Goal: Contribute content: Add original content to the website for others to see

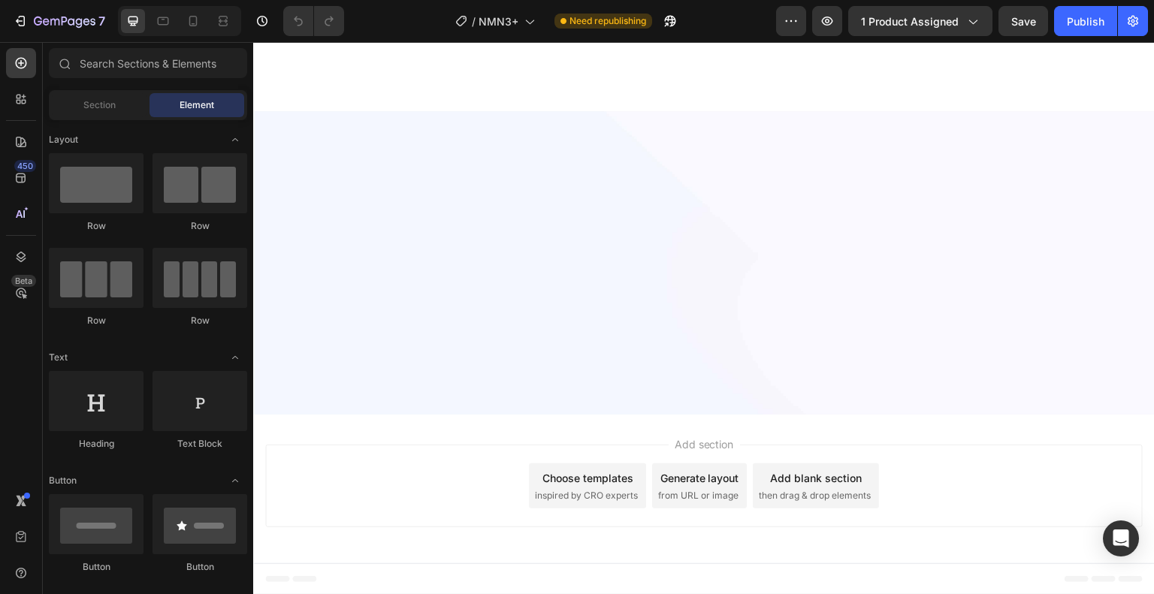
scroll to position [3506, 0]
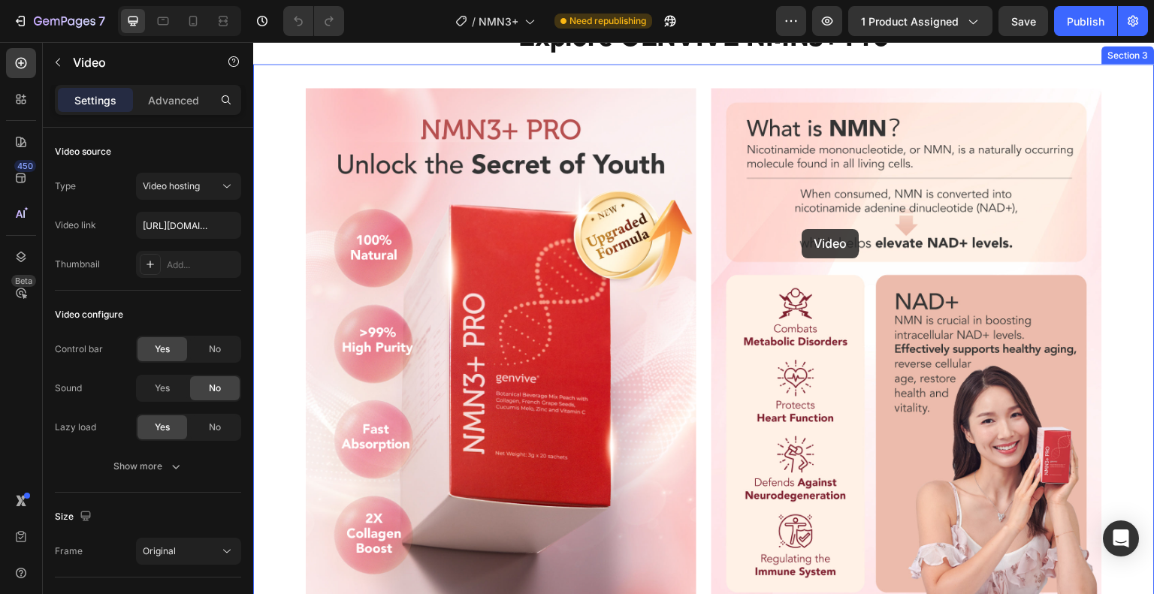
scroll to position [993, 0]
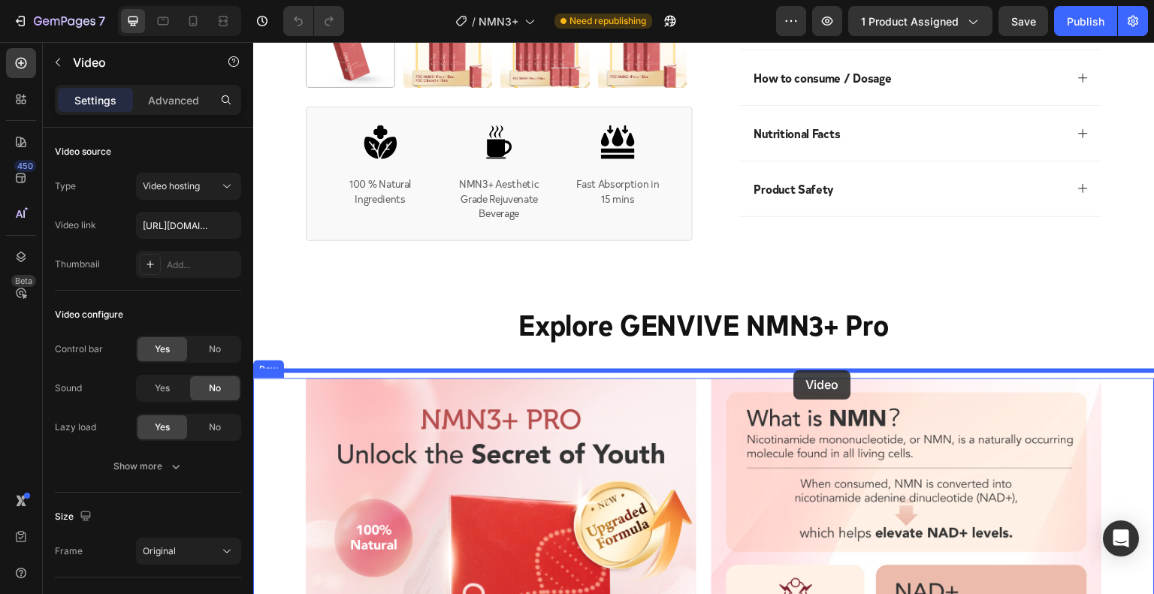
drag, startPoint x: 805, startPoint y: 246, endPoint x: 794, endPoint y: 370, distance: 124.4
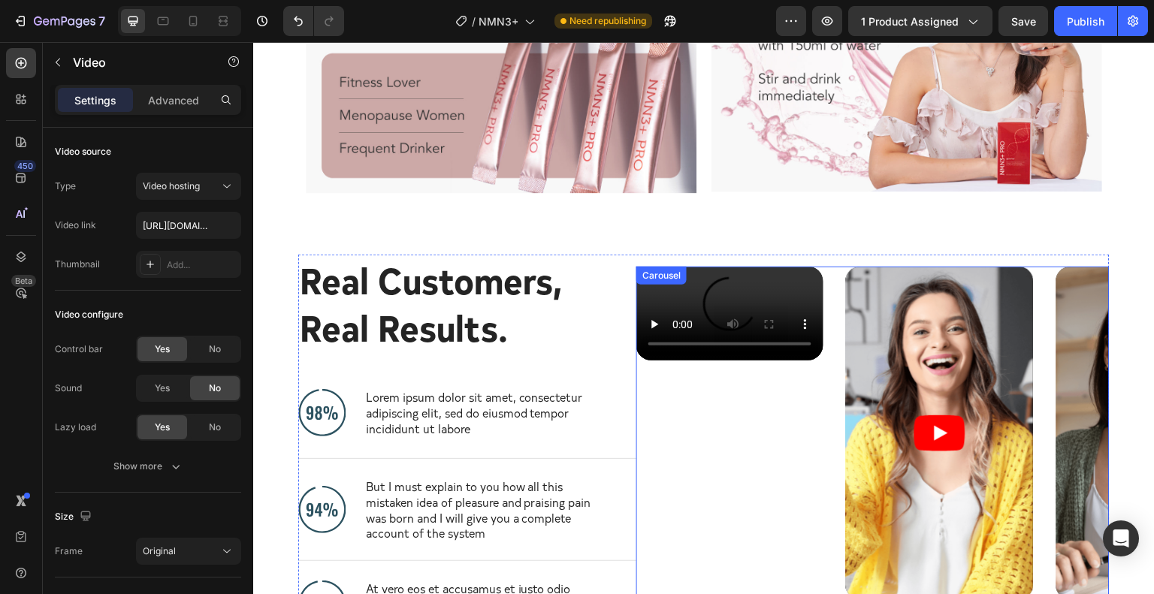
scroll to position [4451, 0]
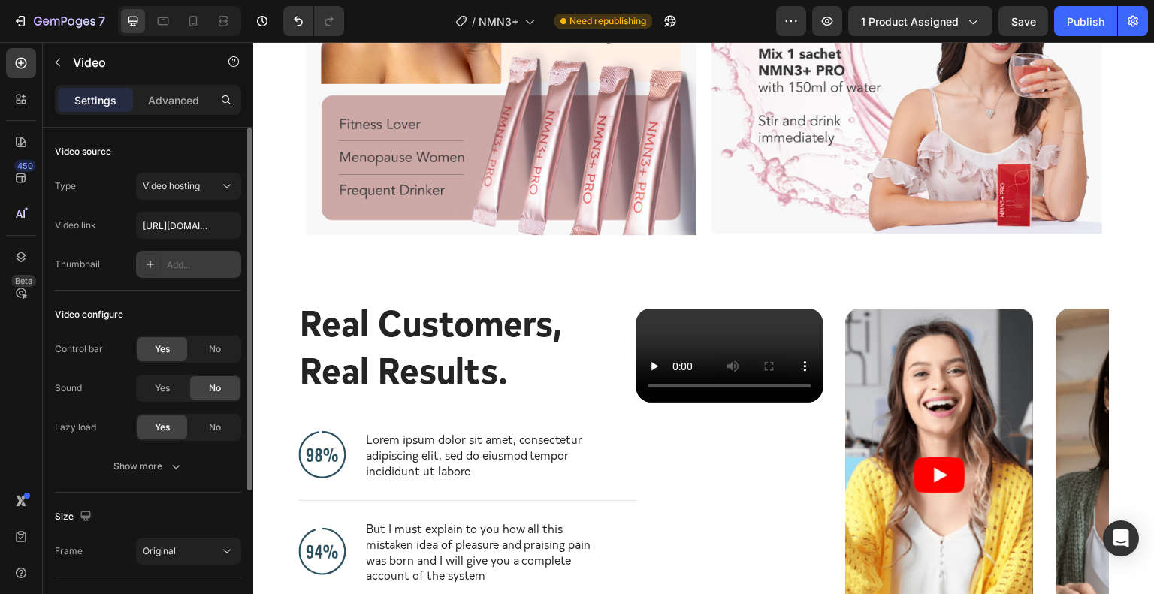
click at [168, 259] on div "Add..." at bounding box center [202, 266] width 71 height 14
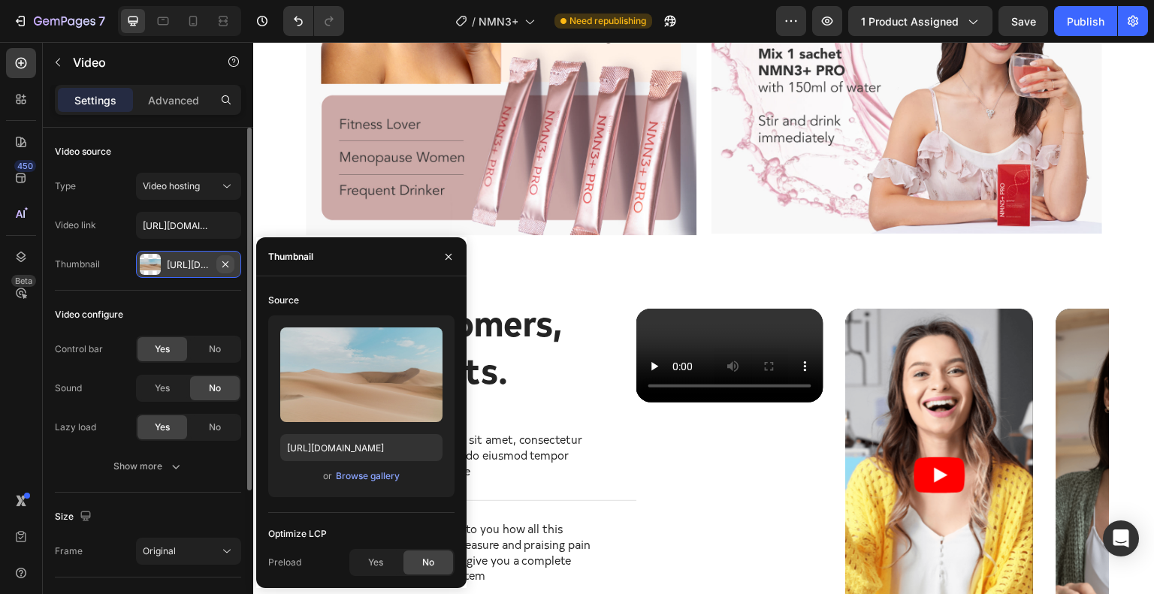
click at [228, 264] on icon "button" at bounding box center [225, 265] width 12 height 12
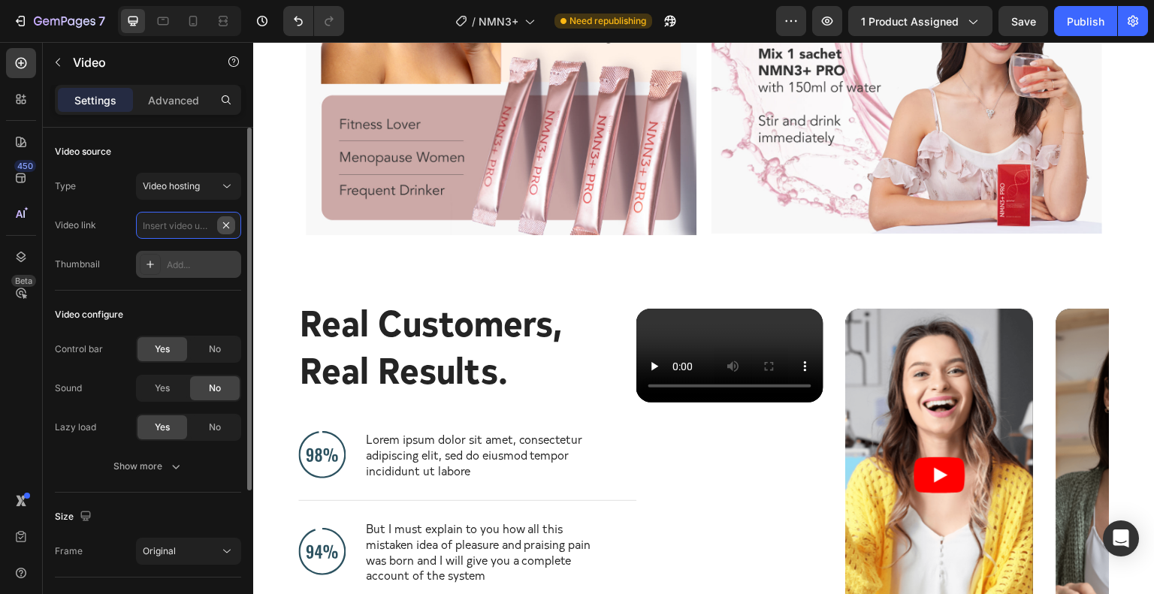
scroll to position [0, 0]
click at [197, 222] on input "text" at bounding box center [188, 225] width 105 height 27
paste input "[URL][DOMAIN_NAME]"
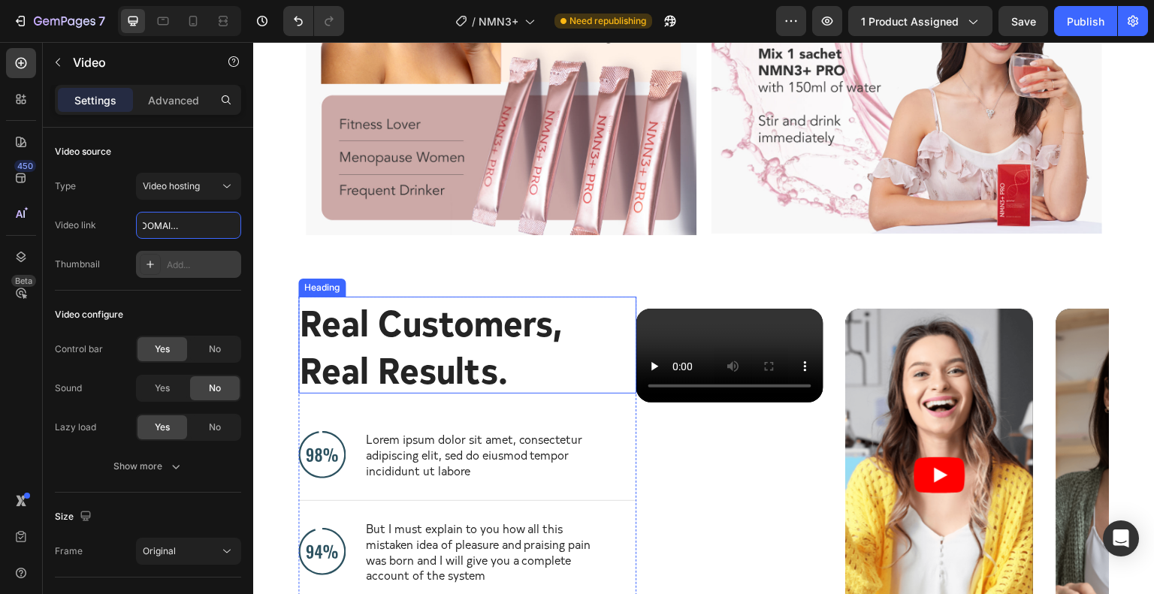
type input "[URL][DOMAIN_NAME]"
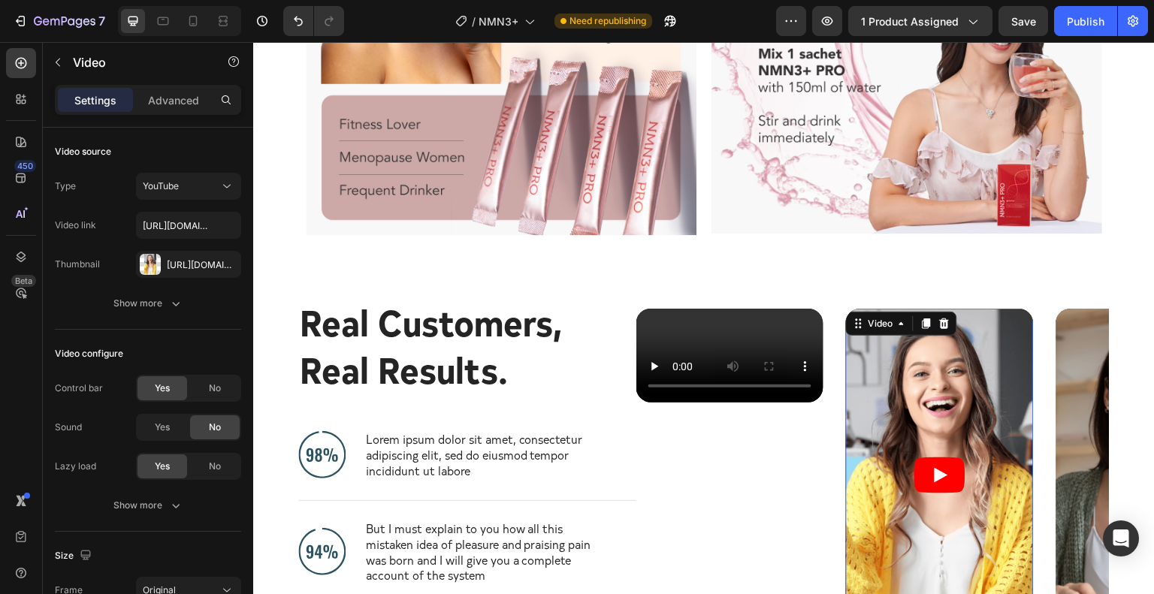
click at [950, 401] on article at bounding box center [939, 476] width 187 height 334
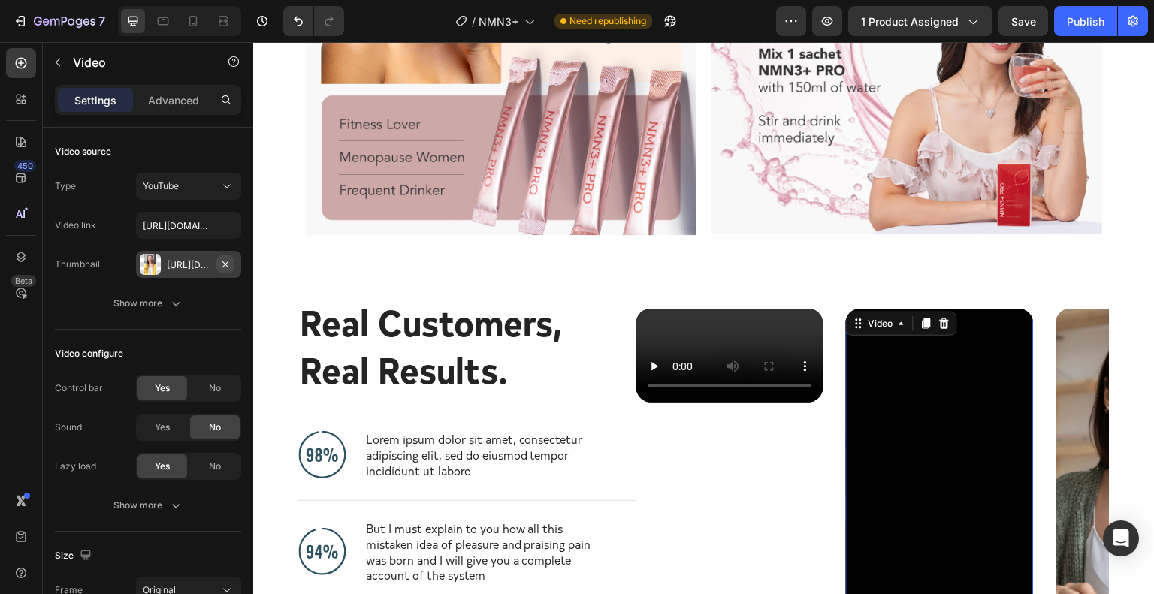
click at [225, 262] on icon "button" at bounding box center [225, 265] width 12 height 12
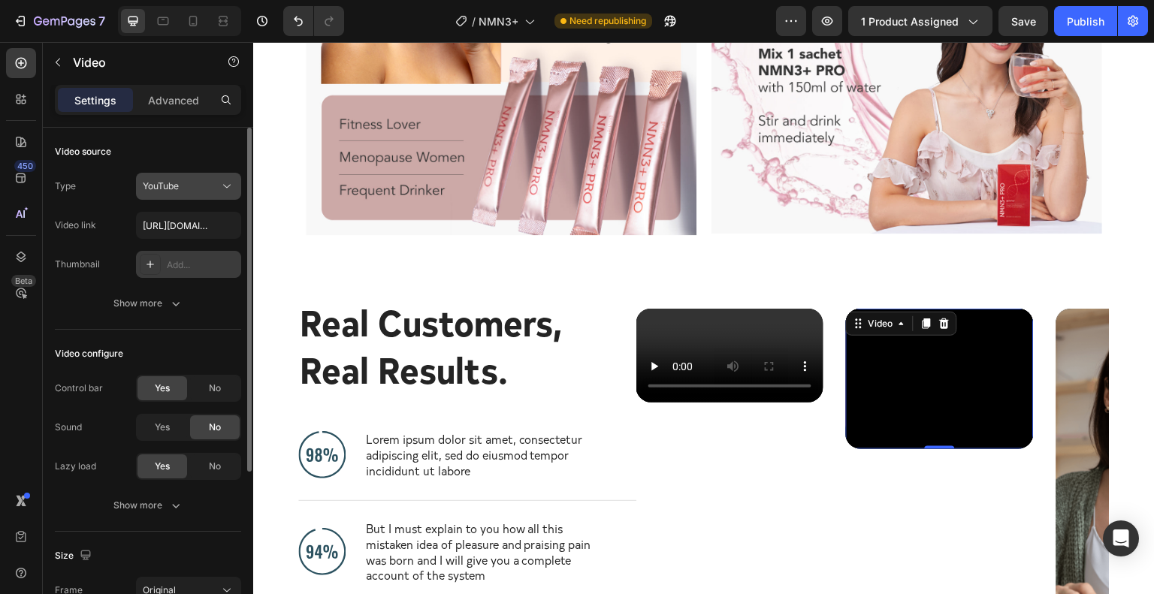
click at [178, 187] on span "YouTube" at bounding box center [161, 185] width 36 height 11
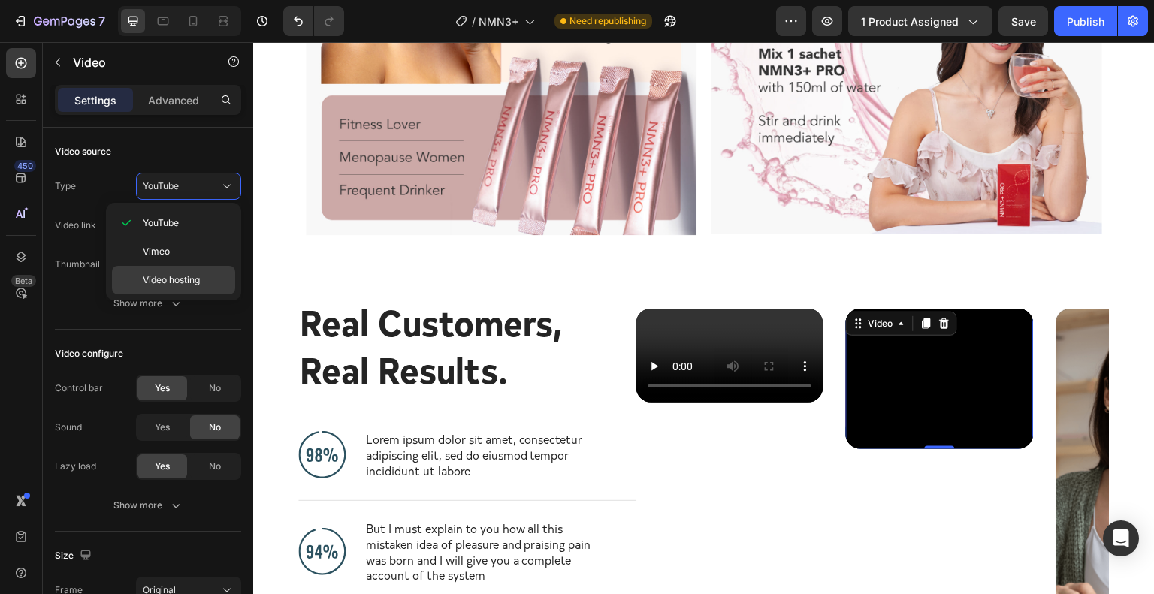
click at [197, 276] on span "Video hosting" at bounding box center [171, 281] width 57 height 14
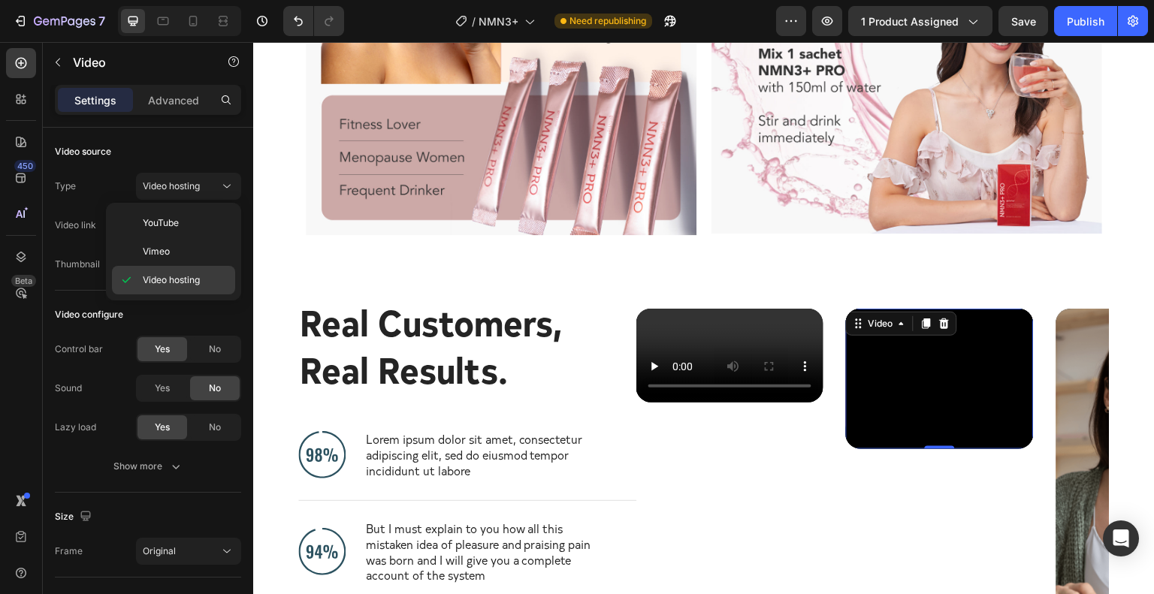
type input "[URL][DOMAIN_NAME]"
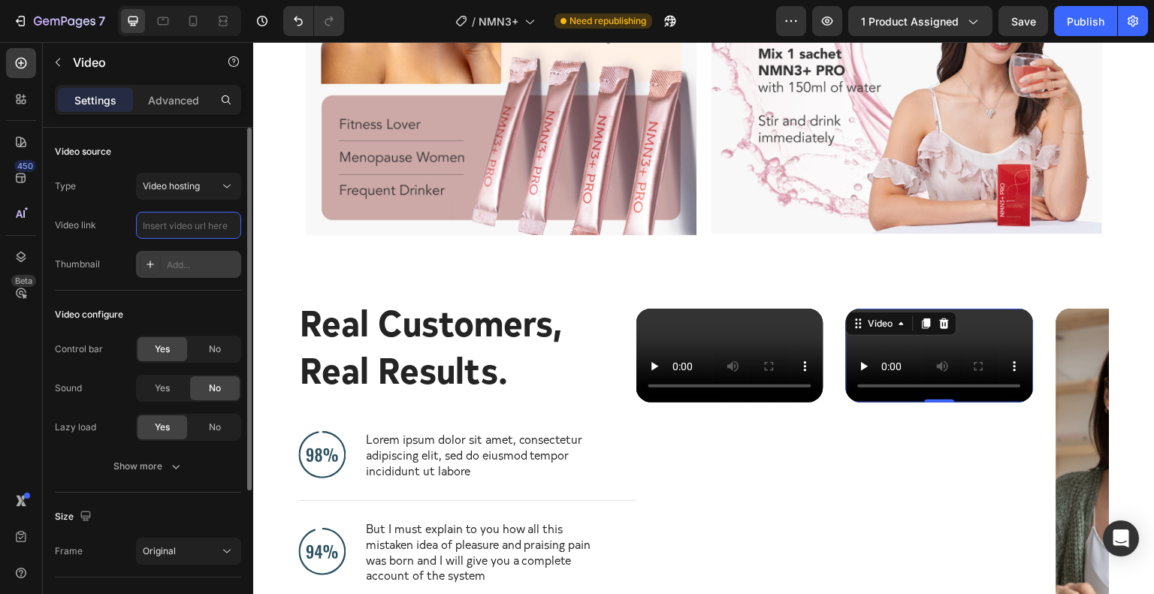
scroll to position [0, 0]
click at [187, 231] on input "text" at bounding box center [188, 225] width 105 height 27
type input "[URL][DOMAIN_NAME]"
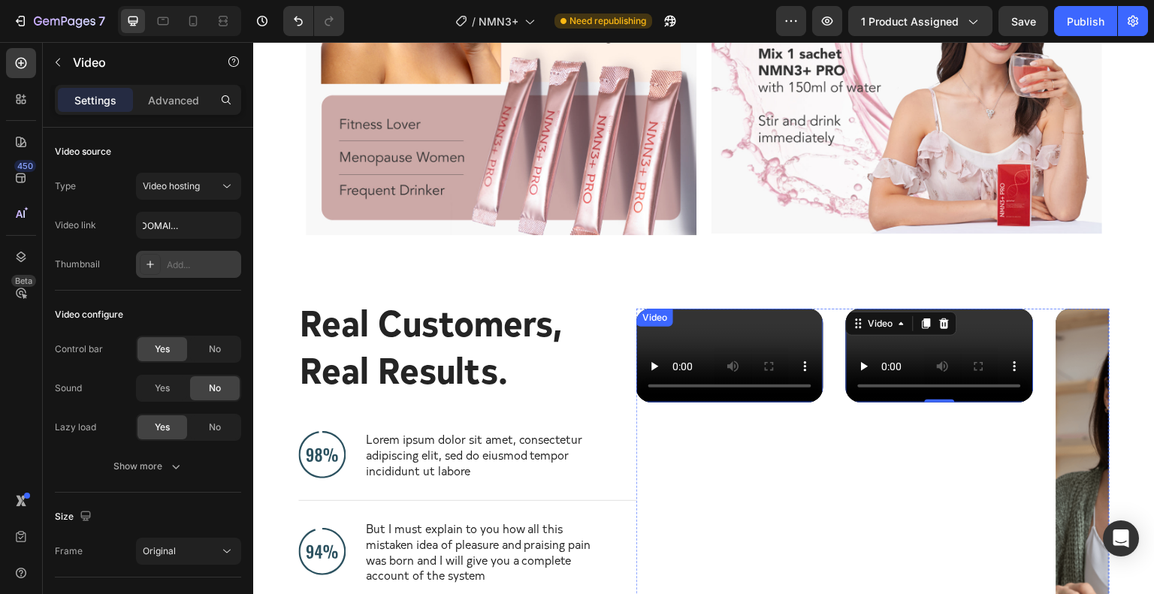
click at [696, 309] on video at bounding box center [729, 356] width 187 height 94
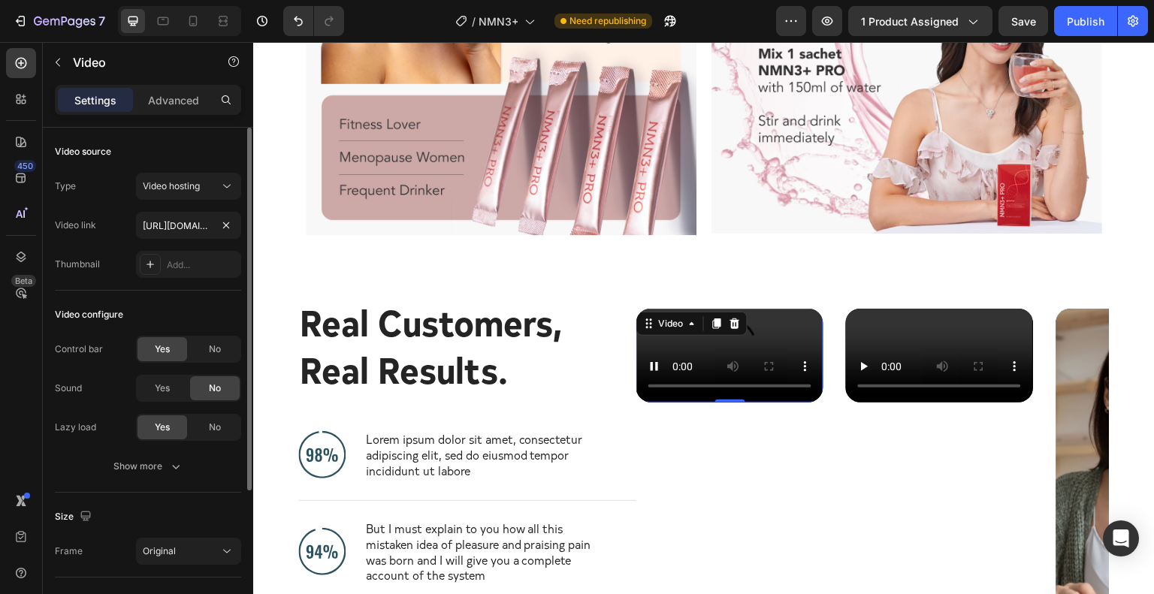
scroll to position [204, 0]
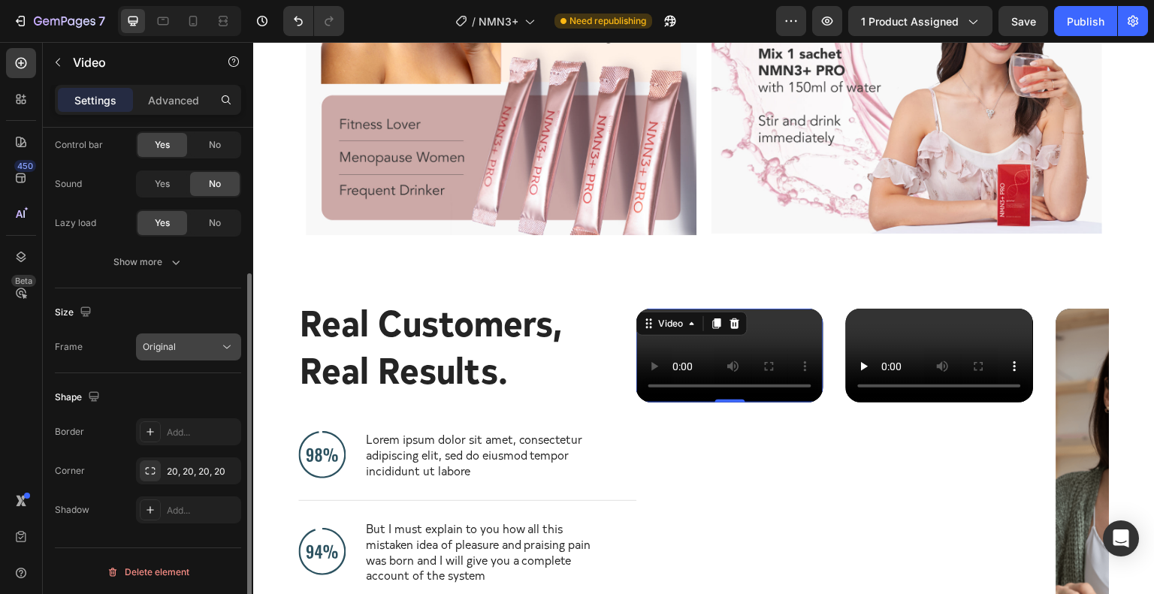
click at [167, 340] on span "Original" at bounding box center [159, 347] width 33 height 14
click at [186, 113] on div "Settings Advanced" at bounding box center [148, 100] width 186 height 30
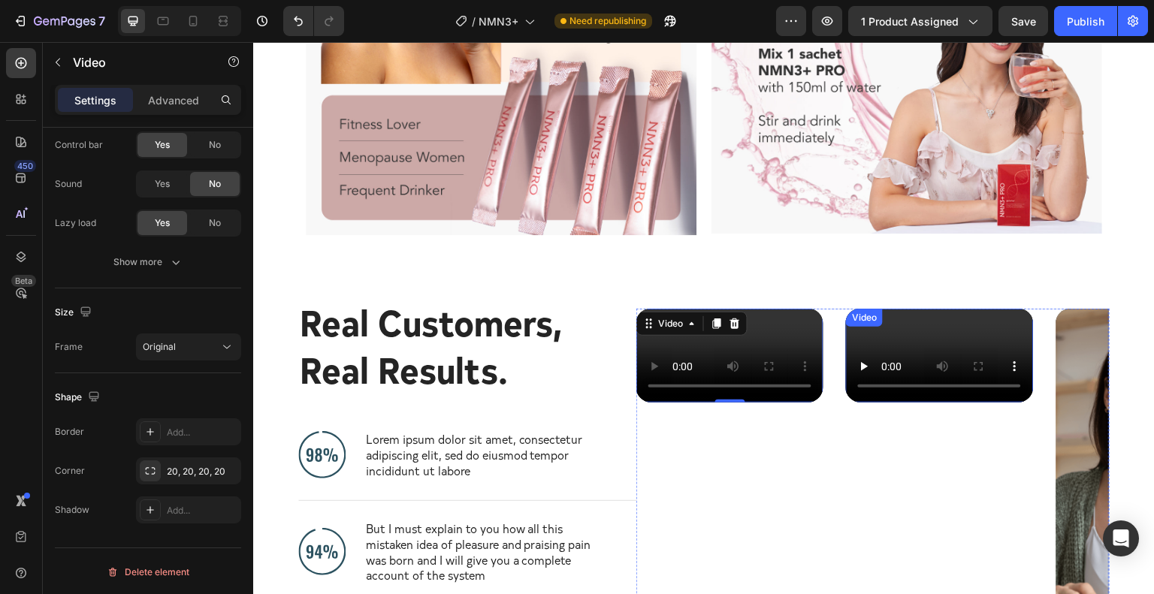
click at [945, 362] on video at bounding box center [939, 356] width 187 height 94
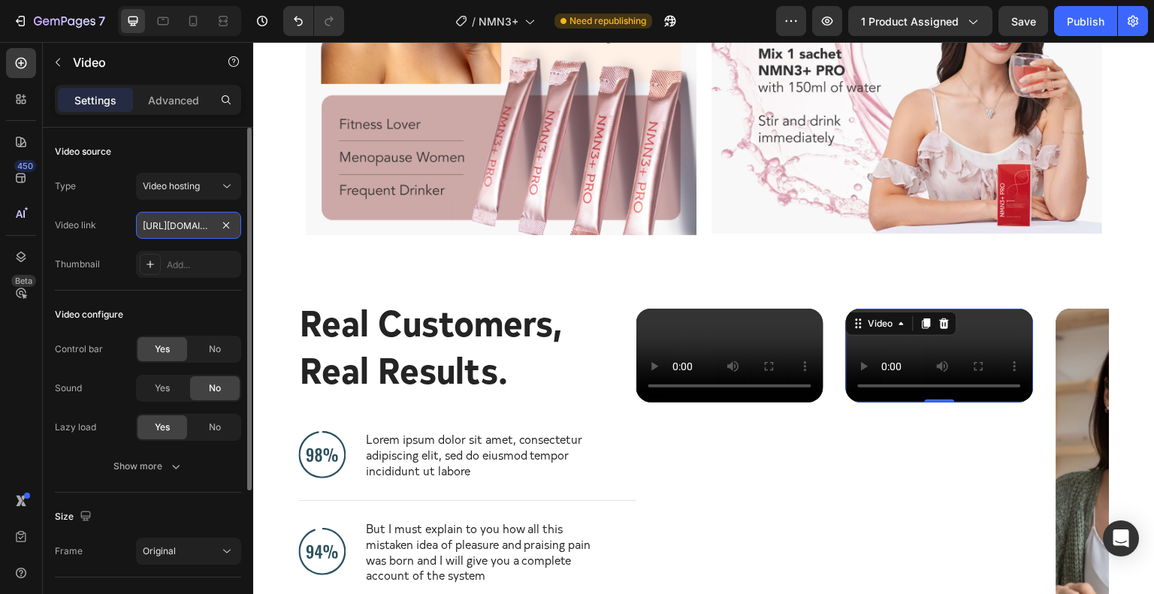
click at [184, 222] on input "[URL][DOMAIN_NAME]" at bounding box center [188, 225] width 105 height 27
click at [202, 231] on input "text" at bounding box center [188, 225] width 105 height 27
type input "[URL][DOMAIN_NAME]"
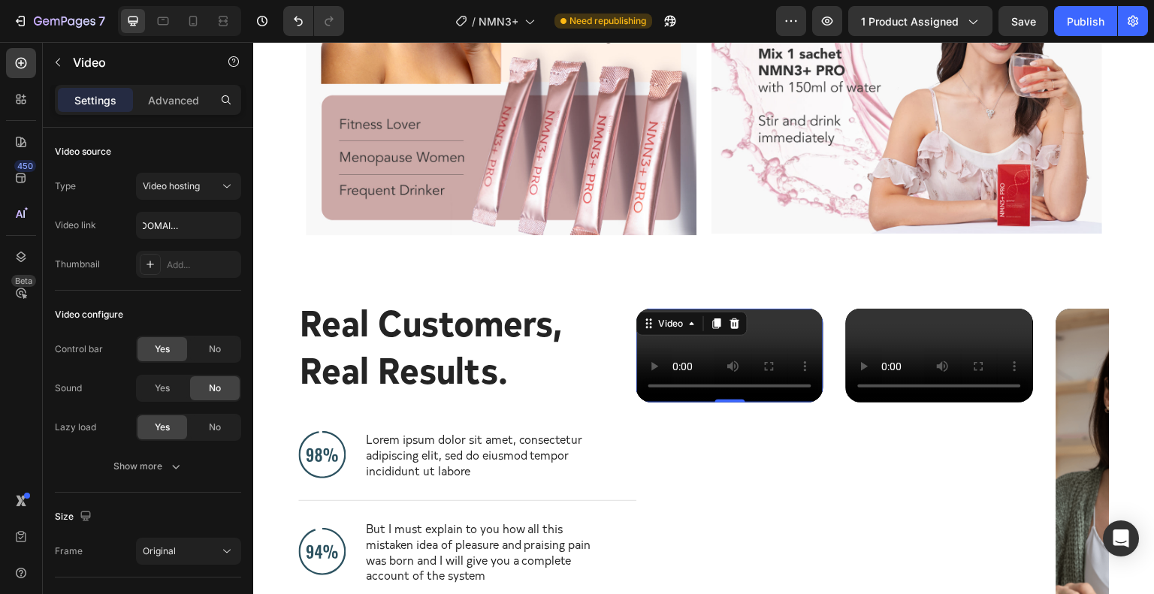
click at [725, 319] on video at bounding box center [729, 356] width 187 height 94
click at [189, 228] on input "text" at bounding box center [188, 225] width 105 height 27
type input "[URL][DOMAIN_NAME]"
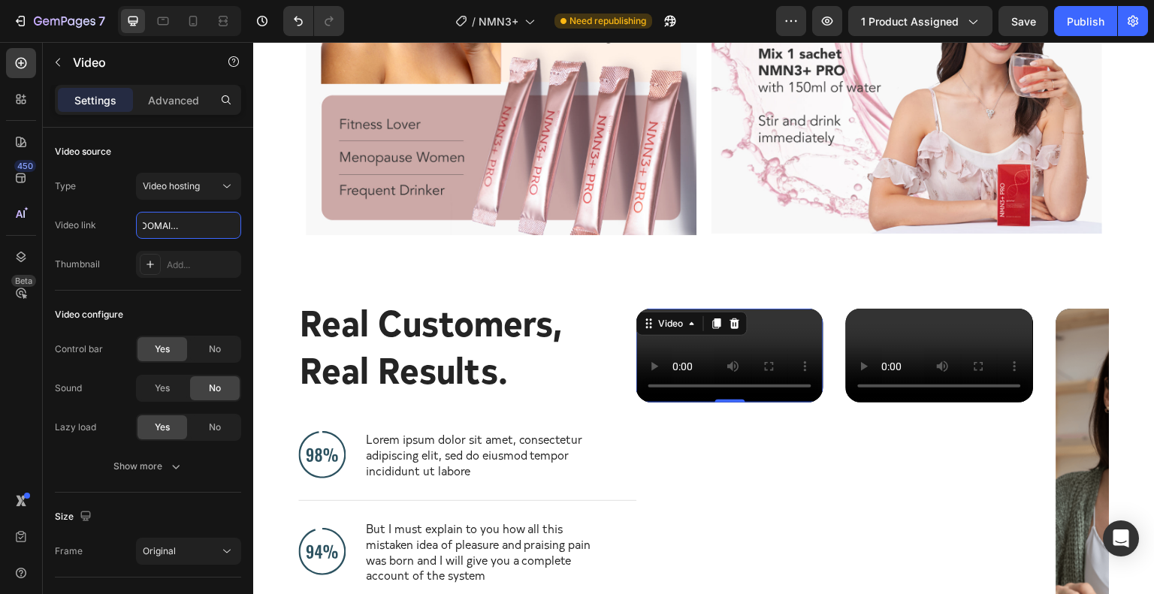
scroll to position [0, 0]
click at [954, 373] on video at bounding box center [939, 356] width 187 height 94
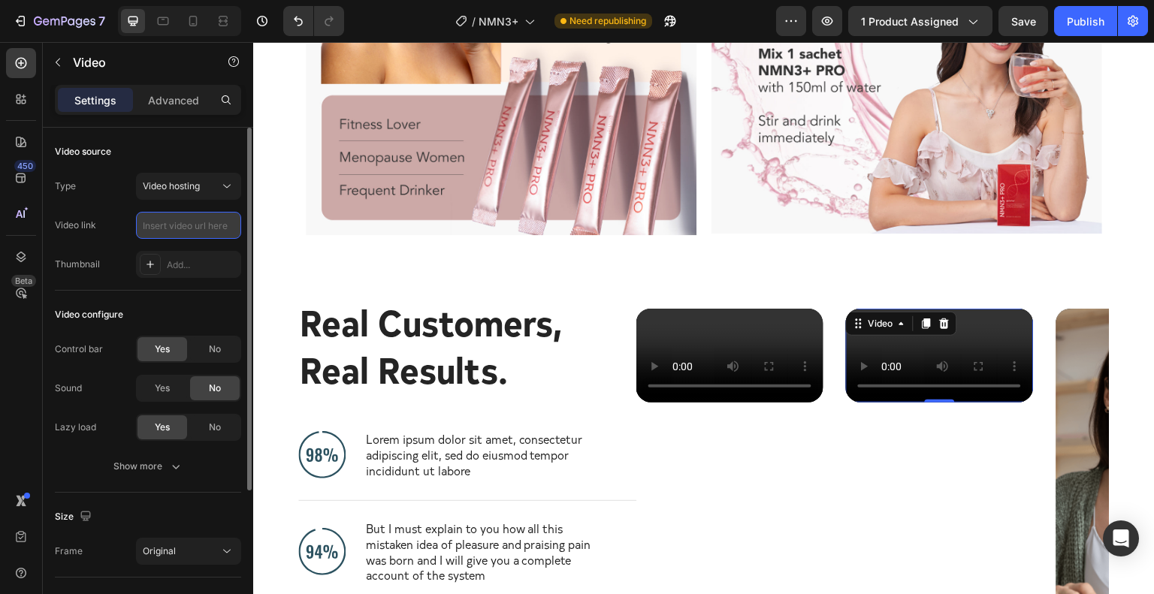
click at [172, 225] on input "text" at bounding box center [188, 225] width 105 height 27
type input "[URL][DOMAIN_NAME]"
click at [1079, 434] on article at bounding box center [1150, 476] width 187 height 334
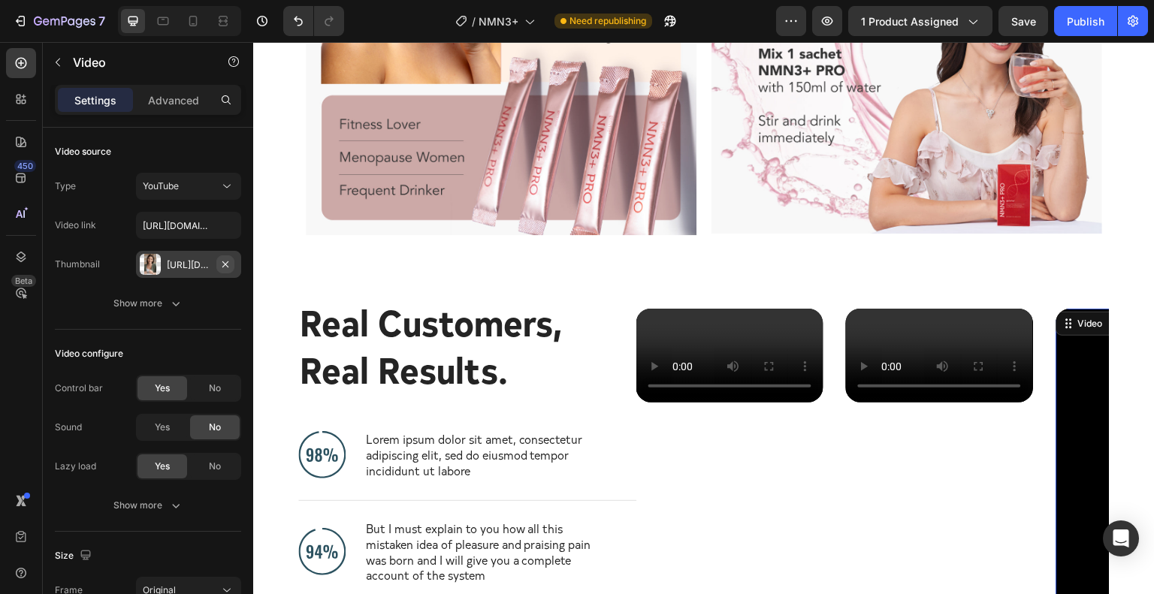
click at [227, 264] on icon "button" at bounding box center [225, 265] width 12 height 12
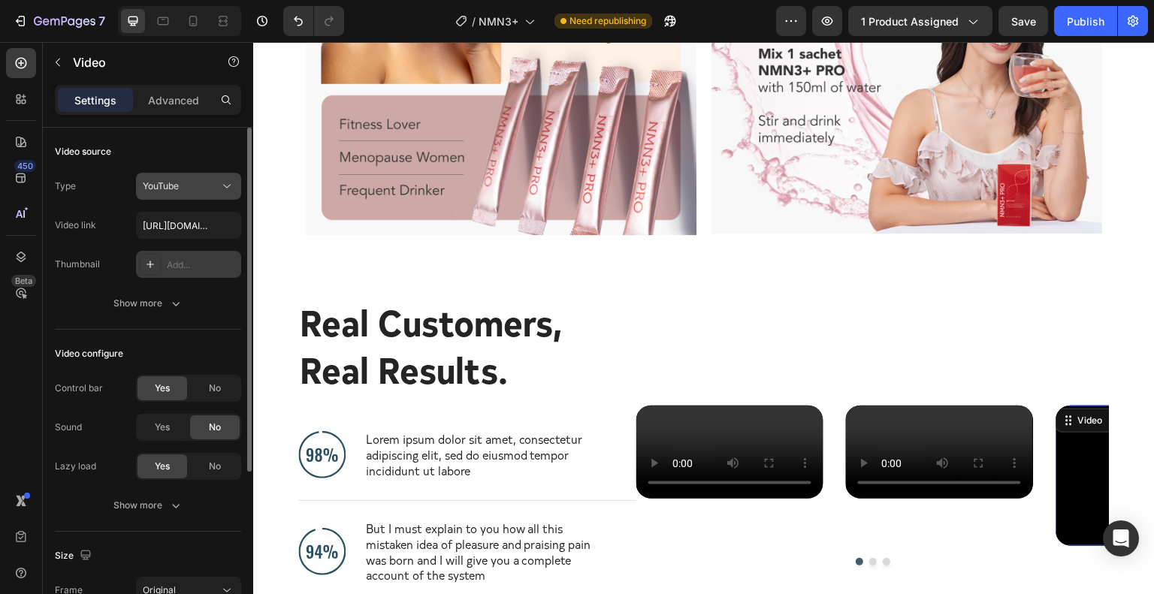
click at [191, 189] on div "YouTube" at bounding box center [181, 187] width 77 height 14
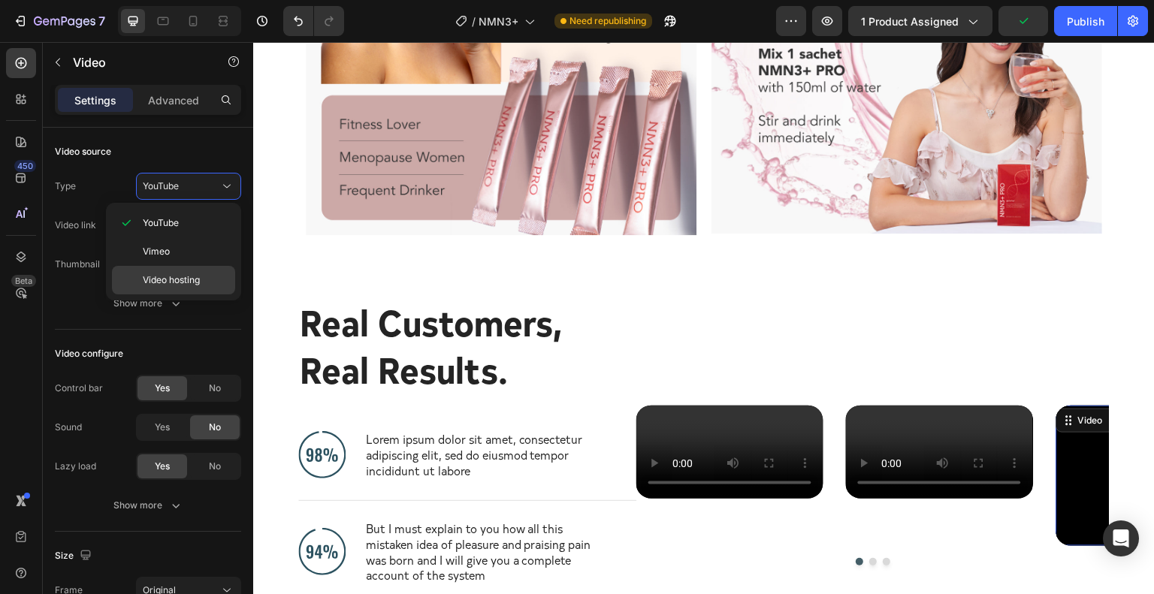
click at [205, 284] on p "Video hosting" at bounding box center [186, 281] width 86 height 14
type input "[URL][DOMAIN_NAME]"
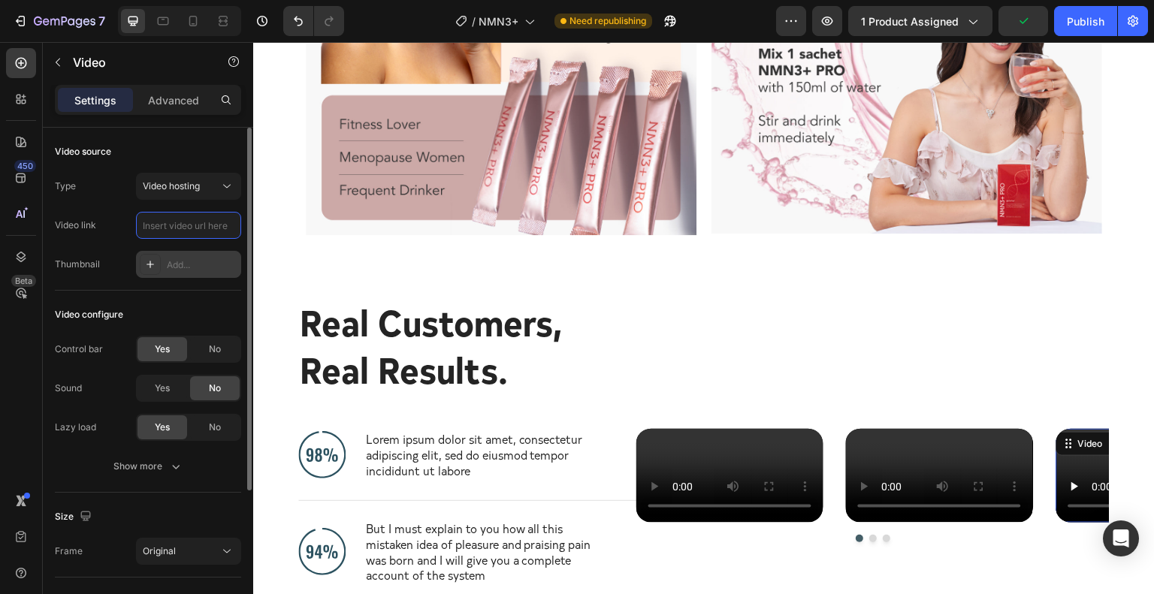
scroll to position [0, 0]
click at [192, 223] on input "text" at bounding box center [188, 225] width 105 height 27
paste input "[URL][DOMAIN_NAME]"
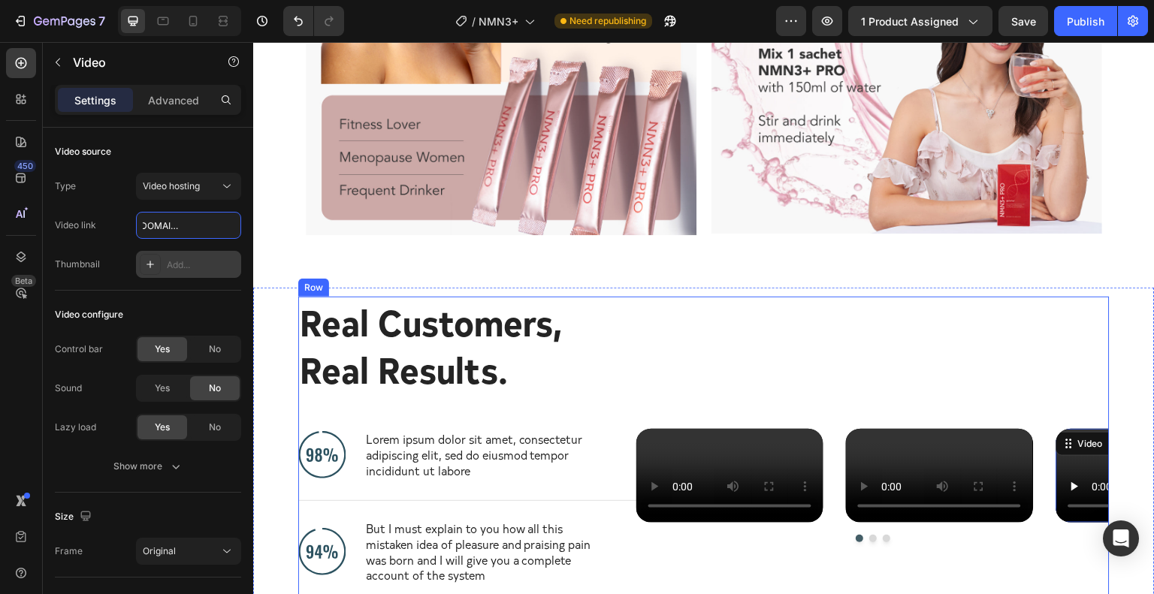
type input "[URL][DOMAIN_NAME]"
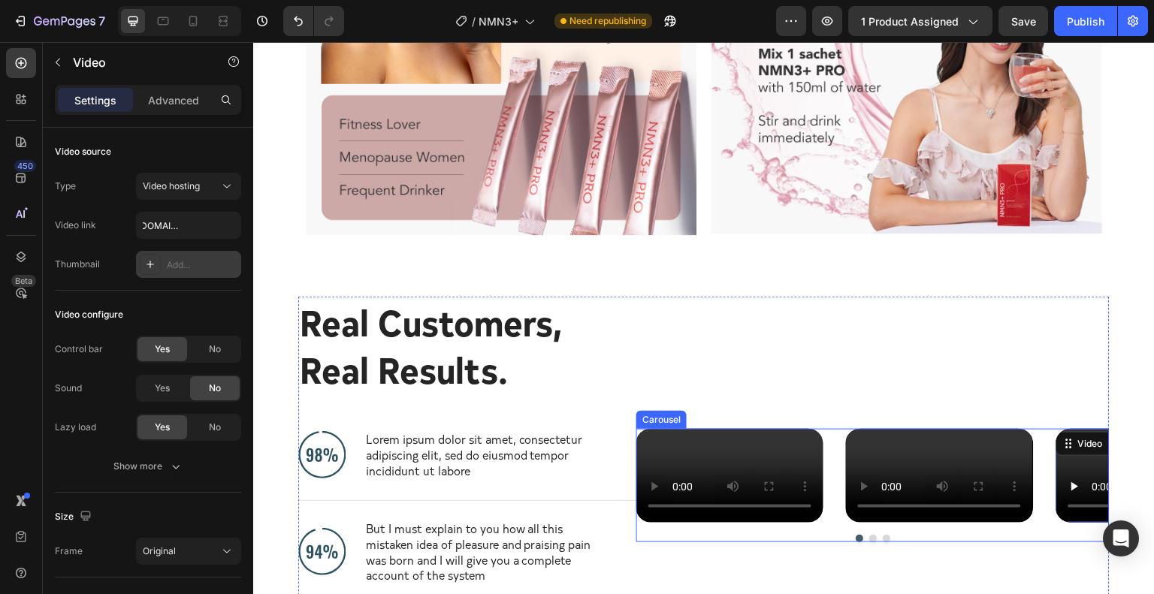
click at [869, 543] on button "Dot" at bounding box center [873, 539] width 8 height 8
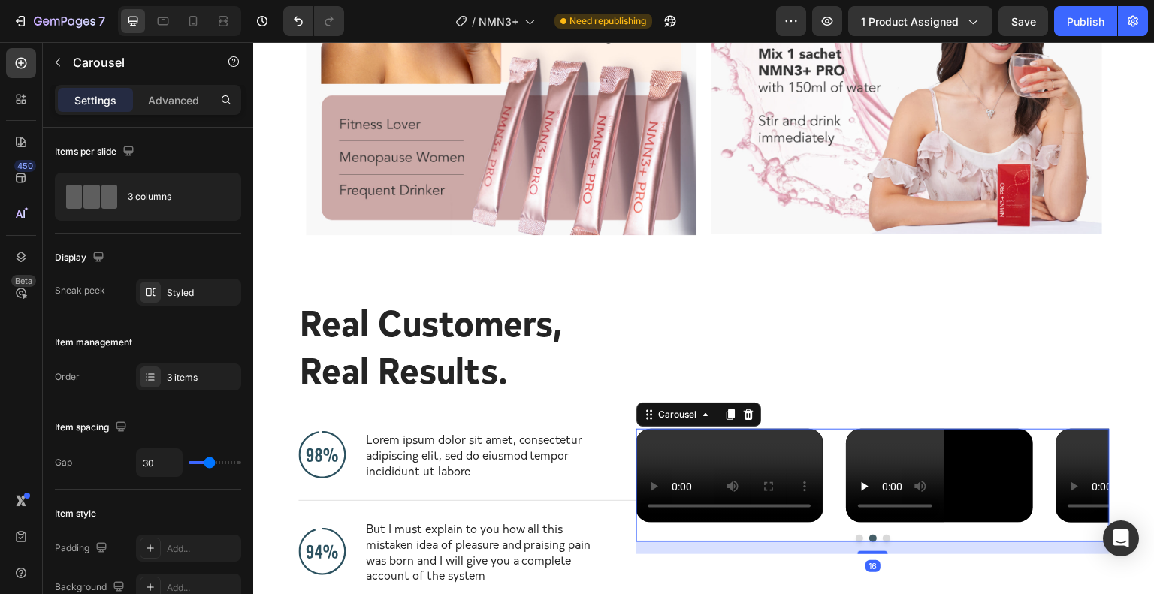
click at [883, 543] on button "Dot" at bounding box center [887, 539] width 8 height 8
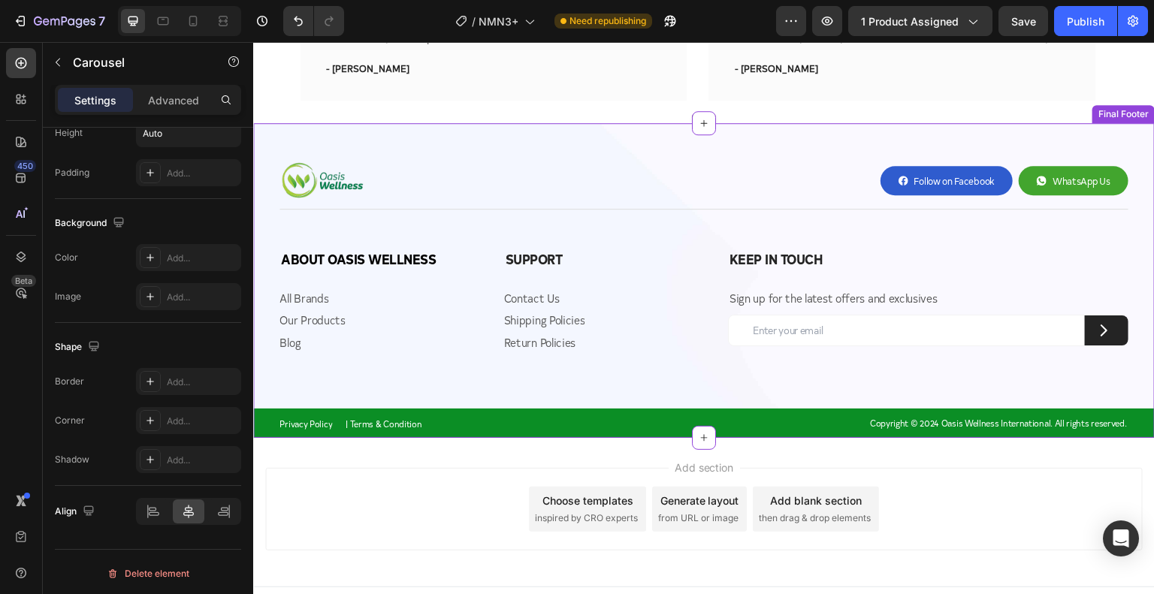
scroll to position [4951, 0]
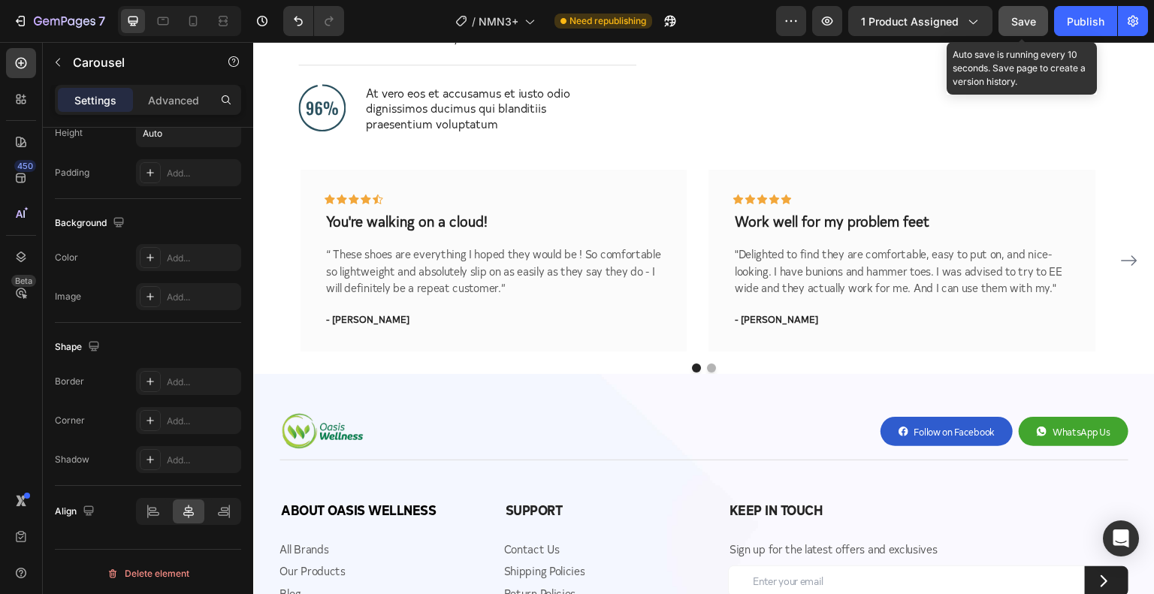
click at [1017, 34] on button "Save" at bounding box center [1024, 21] width 50 height 30
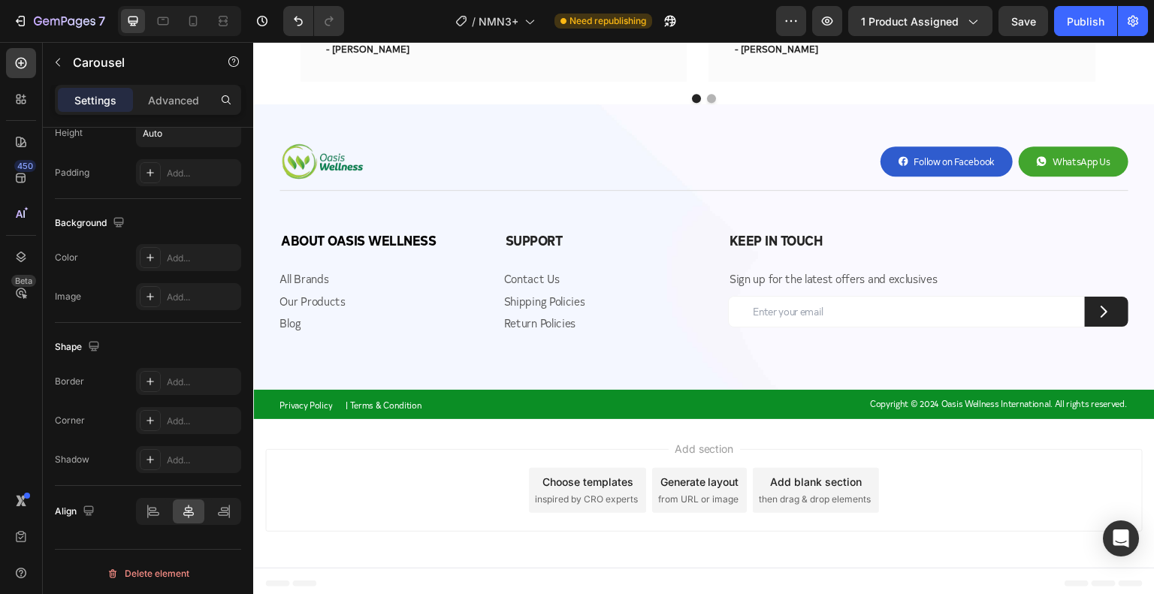
scroll to position [5223, 0]
